Goal: Check status: Check status

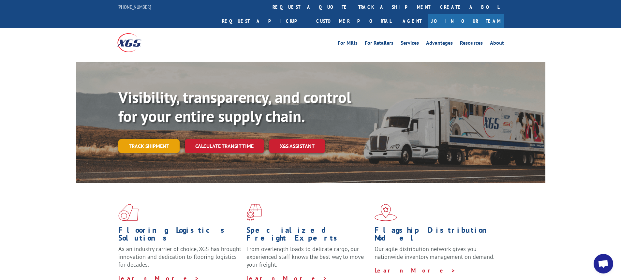
click at [148, 139] on link "Track shipment" at bounding box center [148, 146] width 61 height 14
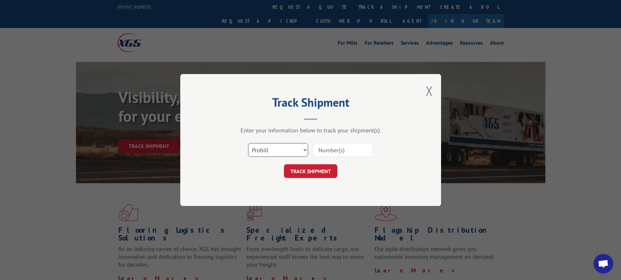
click at [305, 150] on select "Select category... Probill BOL PO" at bounding box center [278, 150] width 60 height 14
select select "bol"
click at [248, 143] on select "Select category... Probill BOL PO" at bounding box center [278, 150] width 60 height 14
click at [329, 148] on input at bounding box center [343, 150] width 60 height 14
type input "7072197"
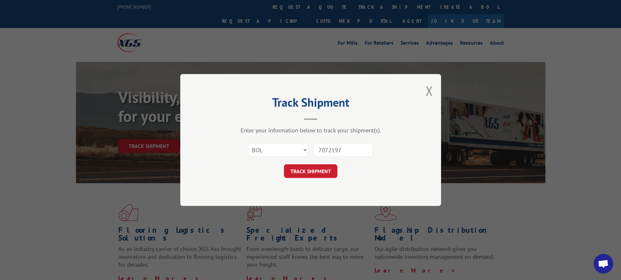
click button "TRACK SHIPMENT" at bounding box center [310, 171] width 53 height 14
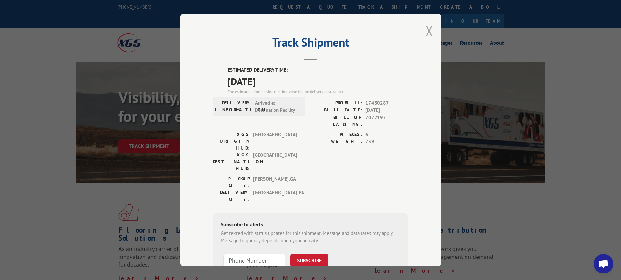
click at [426, 28] on button "Close modal" at bounding box center [429, 30] width 7 height 17
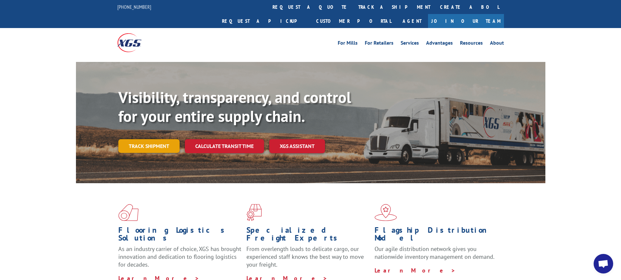
click at [146, 139] on link "Track shipment" at bounding box center [148, 146] width 61 height 14
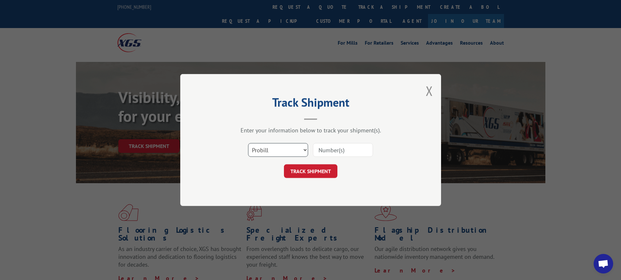
click at [305, 151] on select "Select category... Probill BOL PO" at bounding box center [278, 150] width 60 height 14
select select "bol"
click at [248, 143] on select "Select category... Probill BOL PO" at bounding box center [278, 150] width 60 height 14
click at [318, 153] on input at bounding box center [343, 150] width 60 height 14
click at [326, 149] on input at bounding box center [343, 150] width 60 height 14
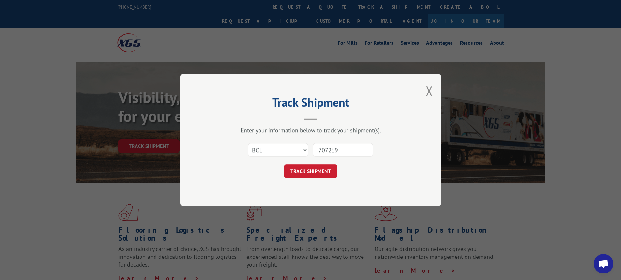
type input "7072197"
click button "TRACK SHIPMENT" at bounding box center [310, 171] width 53 height 14
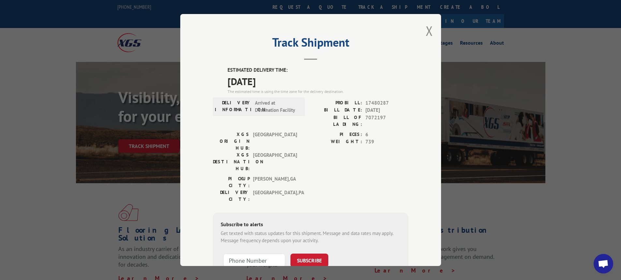
click at [426, 30] on button "Close modal" at bounding box center [429, 30] width 7 height 17
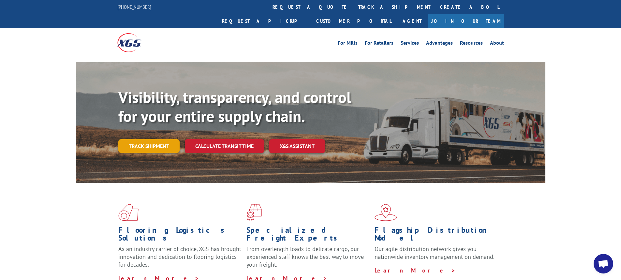
click at [144, 139] on link "Track shipment" at bounding box center [148, 146] width 61 height 14
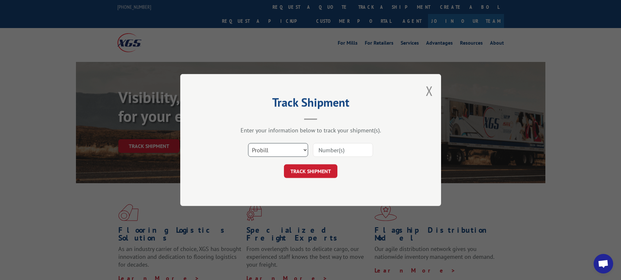
click at [304, 153] on select "Select category... Probill BOL PO" at bounding box center [278, 150] width 60 height 14
select select "bol"
click at [248, 143] on select "Select category... Probill BOL PO" at bounding box center [278, 150] width 60 height 14
click at [342, 156] on input at bounding box center [343, 150] width 60 height 14
type input "7072575"
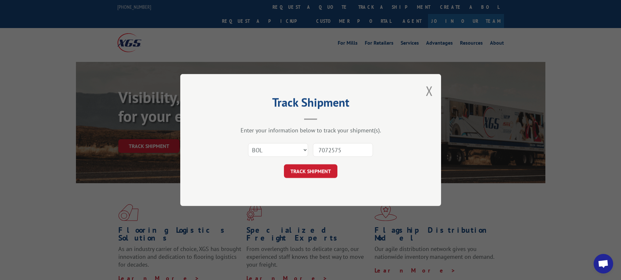
click button "TRACK SHIPMENT" at bounding box center [310, 171] width 53 height 14
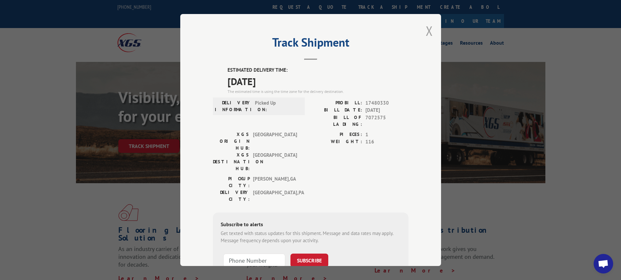
click at [426, 28] on button "Close modal" at bounding box center [429, 30] width 7 height 17
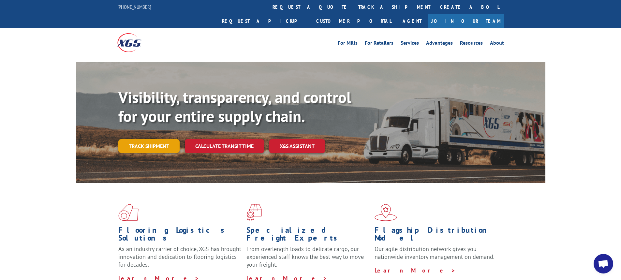
click at [154, 139] on link "Track shipment" at bounding box center [148, 146] width 61 height 14
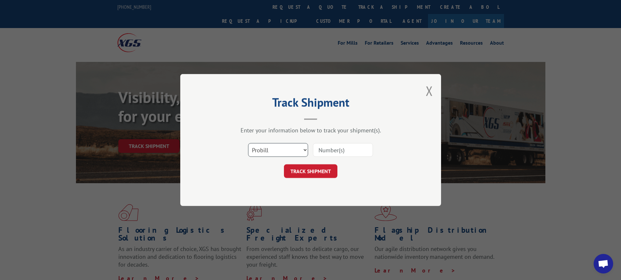
click at [306, 150] on select "Select category... Probill BOL PO" at bounding box center [278, 150] width 60 height 14
select select "bol"
click at [248, 143] on select "Select category... Probill BOL PO" at bounding box center [278, 150] width 60 height 14
click at [310, 170] on button "TRACK SHIPMENT" at bounding box center [310, 171] width 53 height 14
click at [356, 151] on input at bounding box center [343, 150] width 60 height 14
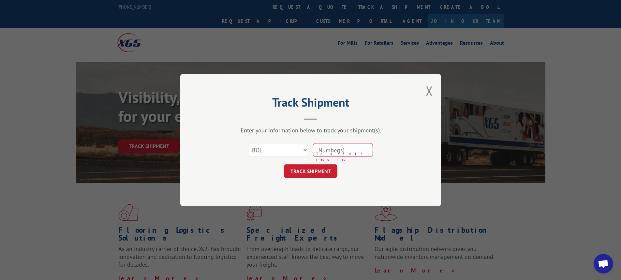
click at [356, 151] on input at bounding box center [343, 150] width 60 height 14
click at [429, 88] on button "Close modal" at bounding box center [429, 90] width 7 height 17
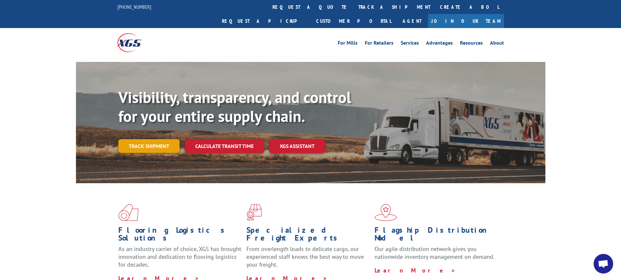
click at [143, 139] on link "Track shipment" at bounding box center [148, 146] width 61 height 14
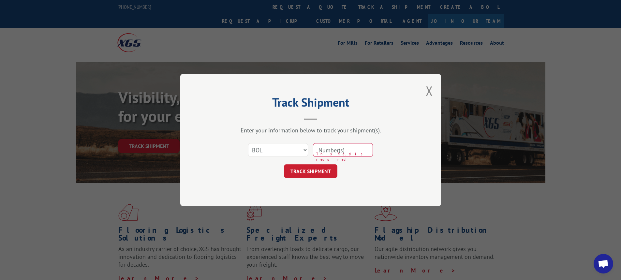
click at [317, 149] on input at bounding box center [343, 150] width 60 height 14
type input "7073604"
click button "TRACK SHIPMENT" at bounding box center [310, 171] width 53 height 14
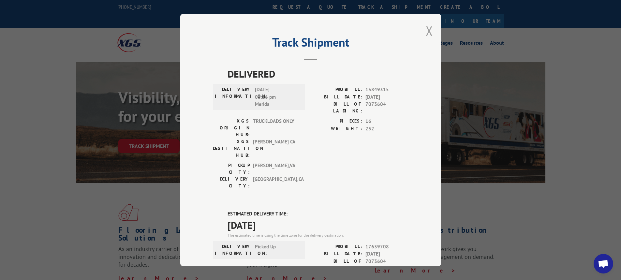
click at [426, 27] on button "Close modal" at bounding box center [429, 30] width 7 height 17
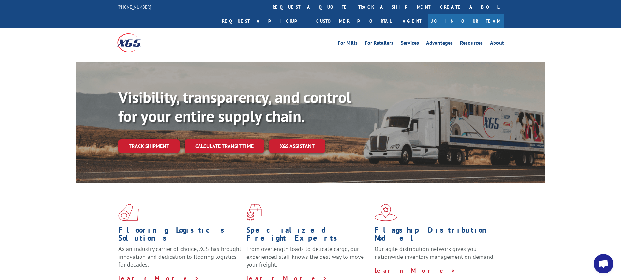
click at [148, 139] on link "Track shipment" at bounding box center [148, 146] width 61 height 14
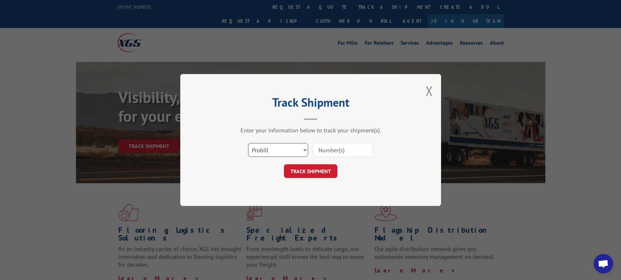
click at [305, 152] on select "Select category... Probill BOL PO" at bounding box center [278, 150] width 60 height 14
select select "bol"
click at [248, 143] on select "Select category... Probill BOL PO" at bounding box center [278, 150] width 60 height 14
click at [347, 146] on input at bounding box center [343, 150] width 60 height 14
type input "7072198"
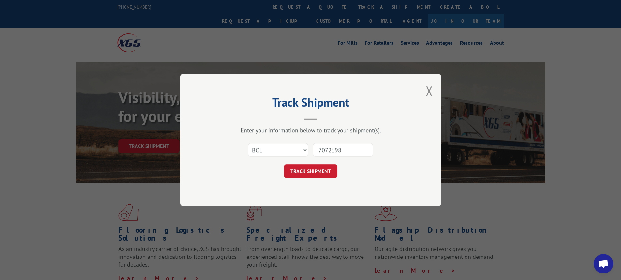
click button "TRACK SHIPMENT" at bounding box center [310, 171] width 53 height 14
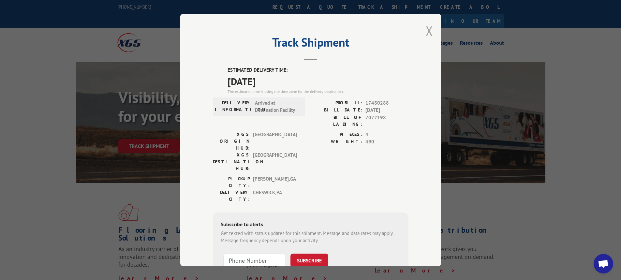
click at [426, 28] on button "Close modal" at bounding box center [429, 30] width 7 height 17
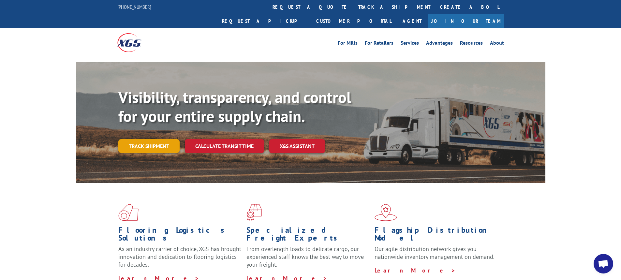
click at [167, 139] on link "Track shipment" at bounding box center [148, 146] width 61 height 14
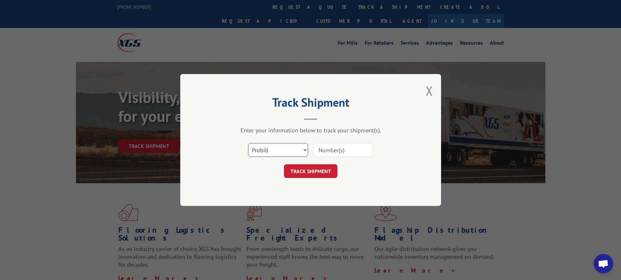
drag, startPoint x: 306, startPoint y: 152, endPoint x: 300, endPoint y: 157, distance: 7.7
click at [305, 152] on select "Select category... Probill BOL PO" at bounding box center [278, 150] width 60 height 14
select select "bol"
click at [248, 143] on select "Select category... Probill BOL PO" at bounding box center [278, 150] width 60 height 14
click at [327, 155] on input at bounding box center [343, 150] width 60 height 14
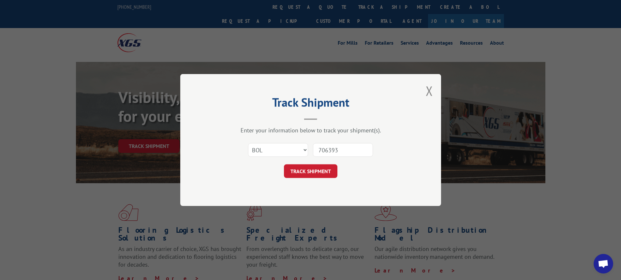
type input "7063933"
click button "TRACK SHIPMENT" at bounding box center [310, 171] width 53 height 14
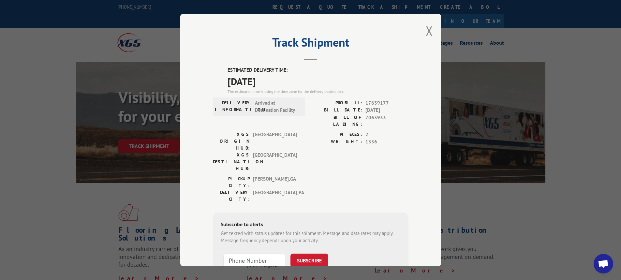
click at [431, 29] on div "Track Shipment ESTIMATED DELIVERY TIME: [DATE] The estimated time is using the …" at bounding box center [310, 140] width 261 height 252
click at [429, 29] on button "Close modal" at bounding box center [429, 30] width 7 height 17
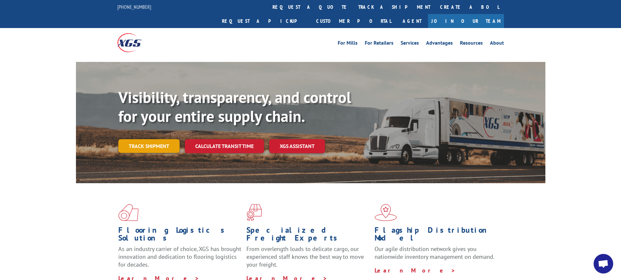
click at [139, 139] on link "Track shipment" at bounding box center [148, 146] width 61 height 14
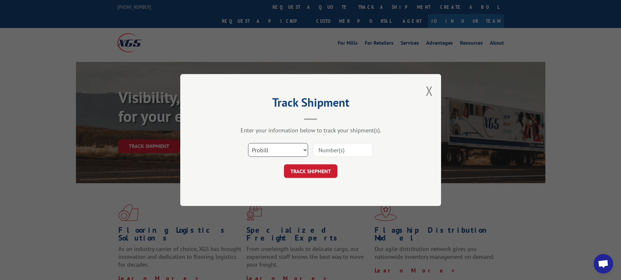
click at [305, 151] on select "Select category... Probill BOL PO" at bounding box center [278, 150] width 60 height 14
select select "bol"
click at [248, 143] on select "Select category... Probill BOL PO" at bounding box center [278, 150] width 60 height 14
click at [339, 148] on input at bounding box center [343, 150] width 60 height 14
paste input "7063933"
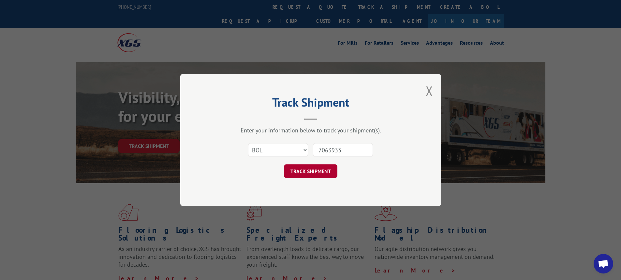
type input "7063933"
click at [331, 166] on button "TRACK SHIPMENT" at bounding box center [310, 171] width 53 height 14
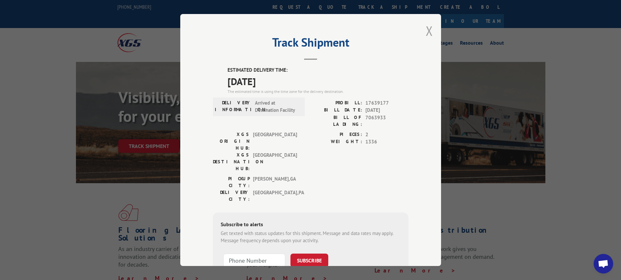
click at [427, 28] on button "Close modal" at bounding box center [429, 30] width 7 height 17
